Goal: Information Seeking & Learning: Learn about a topic

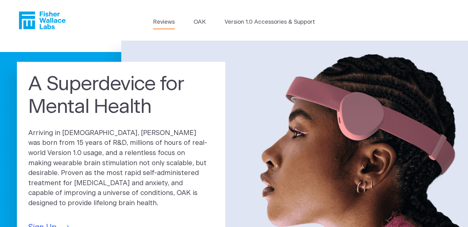
click at [170, 22] on link "Reviews" at bounding box center [164, 22] width 22 height 9
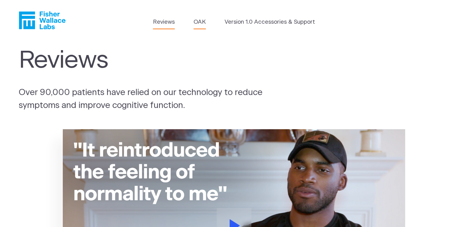
click at [202, 22] on link "OAK" at bounding box center [199, 22] width 12 height 9
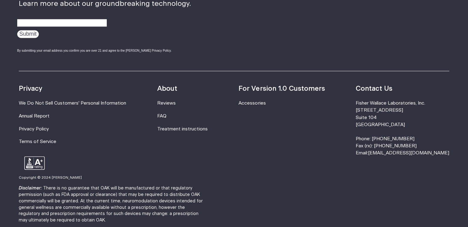
scroll to position [1107, 0]
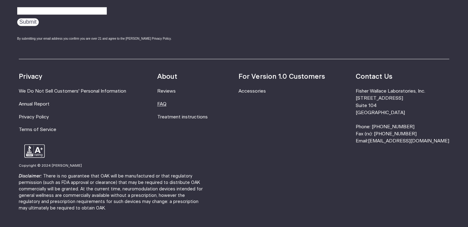
click at [166, 104] on link "FAQ" at bounding box center [161, 103] width 9 height 5
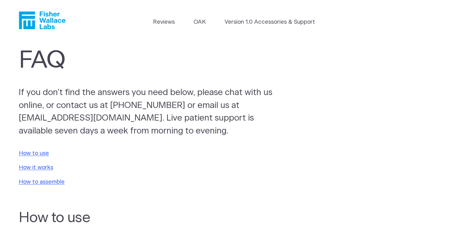
click at [48, 22] on icon "Fisher Wallace" at bounding box center [42, 20] width 47 height 18
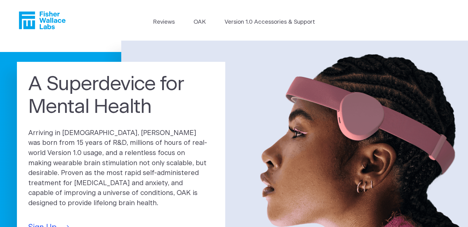
click at [45, 20] on icon "Fisher Wallace" at bounding box center [42, 20] width 47 height 18
click at [166, 23] on link "Reviews" at bounding box center [164, 22] width 22 height 9
